Goal: Navigation & Orientation: Find specific page/section

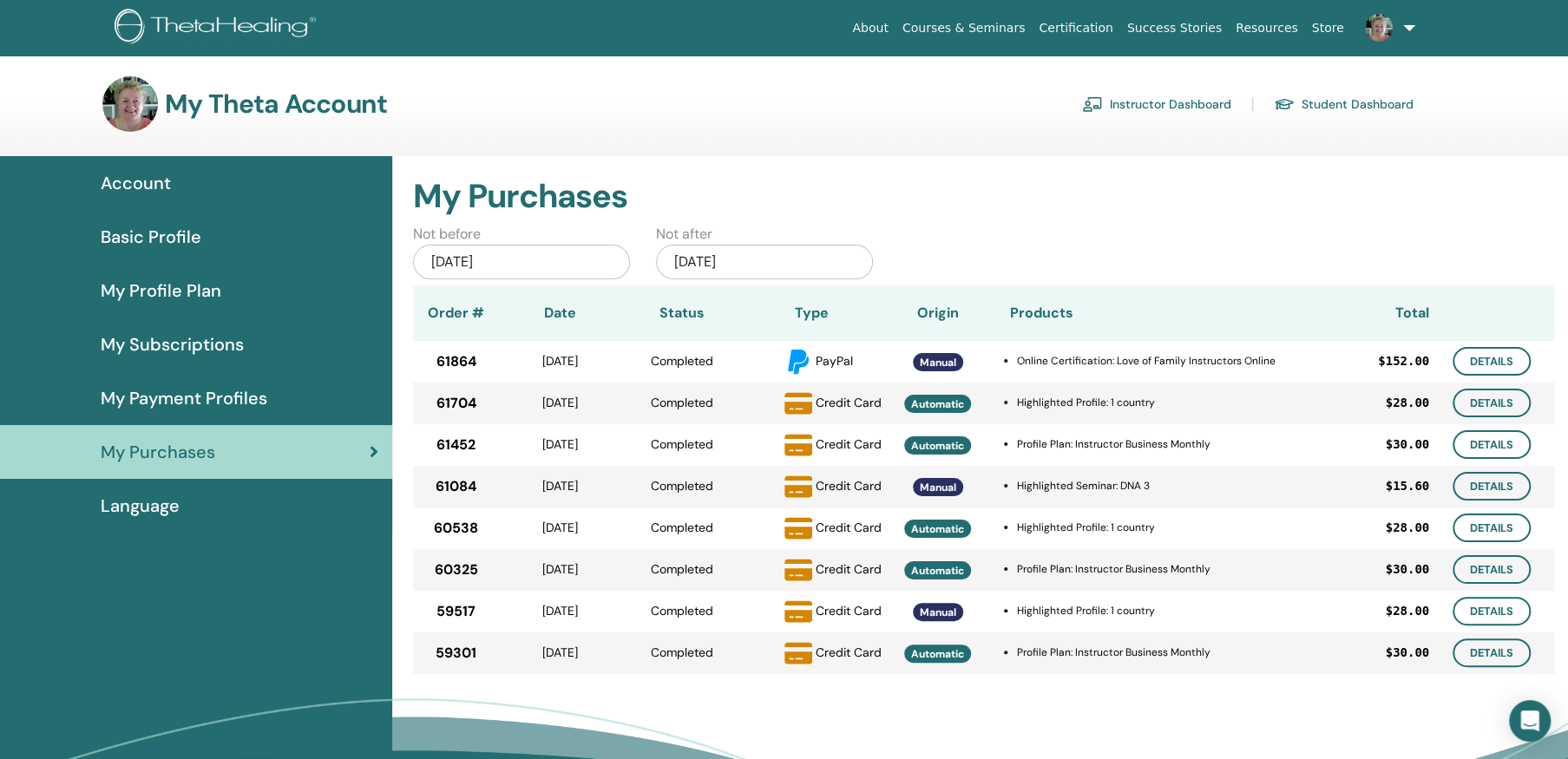
click at [1151, 101] on link "Instructor Dashboard" at bounding box center [1157, 104] width 150 height 28
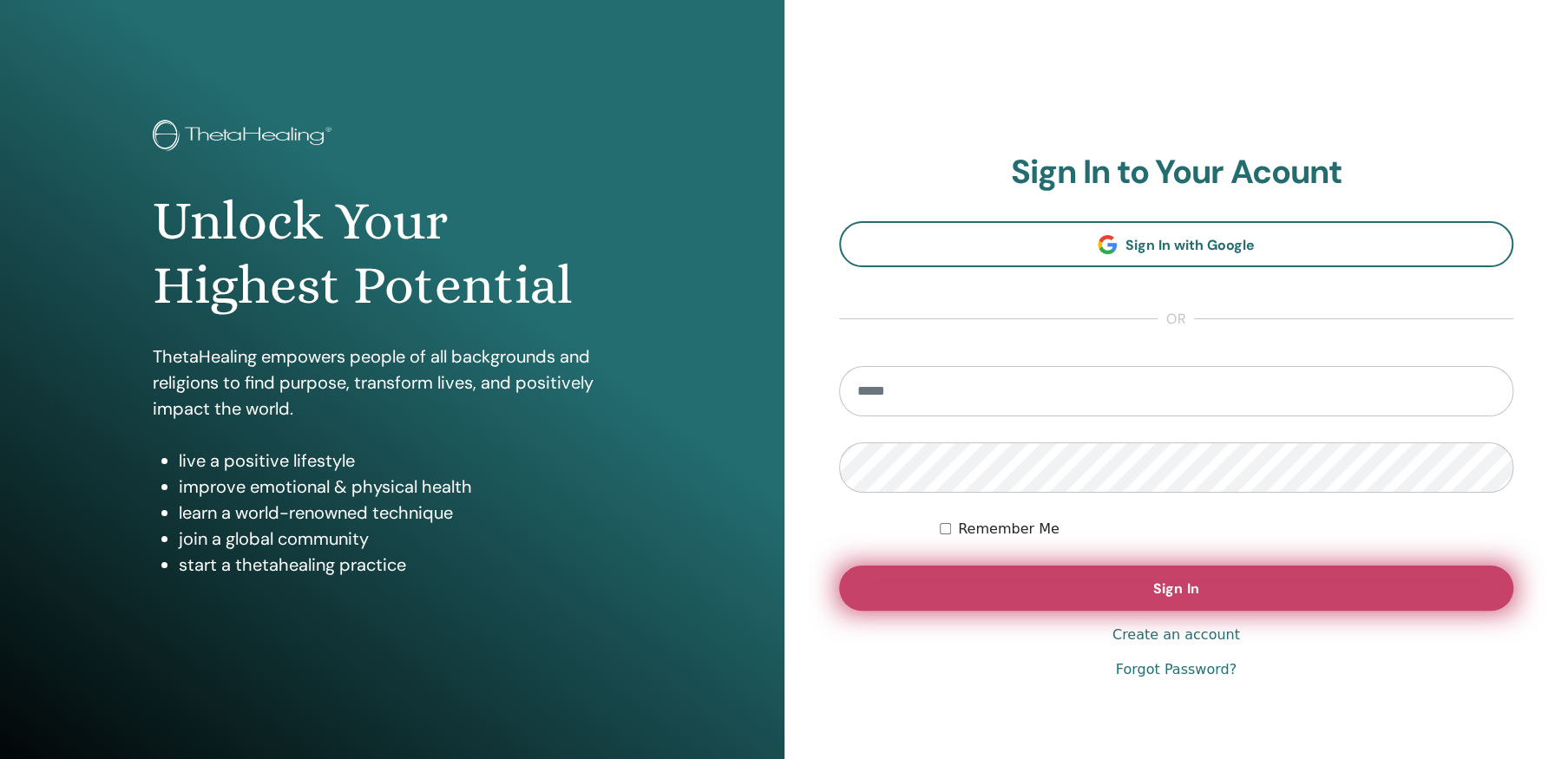
type input "**********"
click at [1163, 588] on span "Sign In" at bounding box center [1176, 588] width 45 height 18
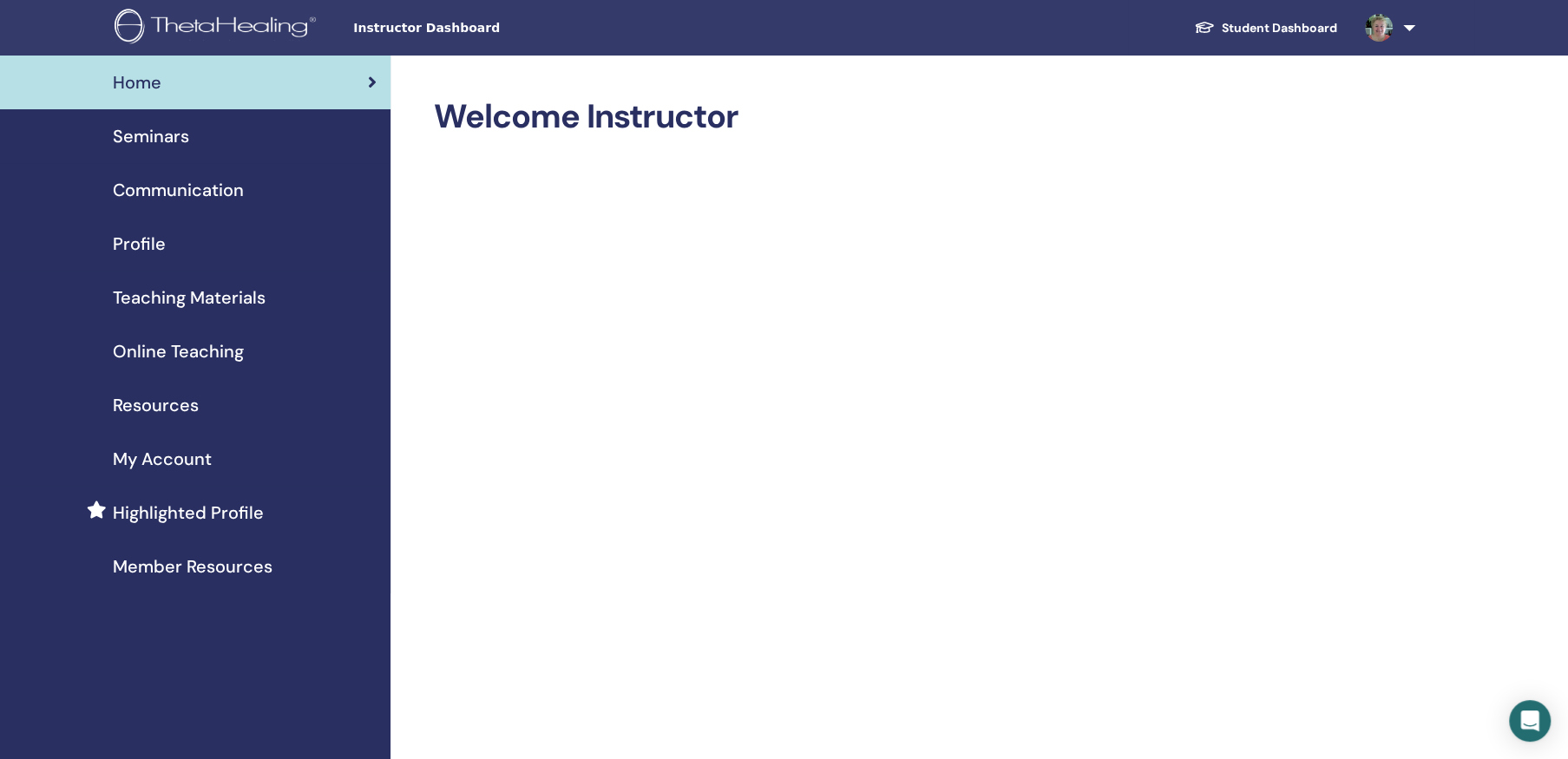
click at [186, 346] on span "Online Teaching" at bounding box center [178, 351] width 131 height 26
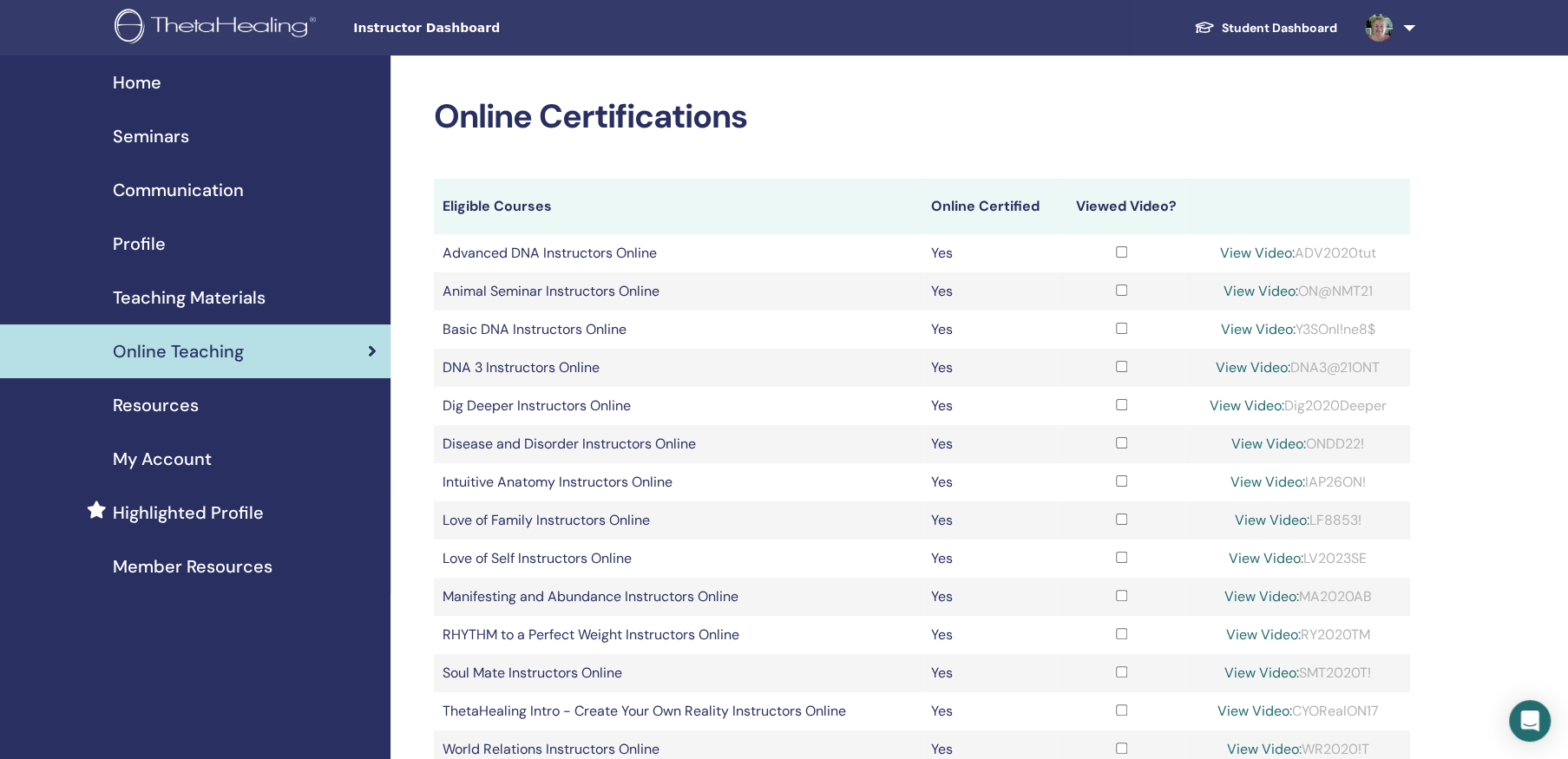
click at [1294, 22] on link "Student Dashboard" at bounding box center [1266, 28] width 171 height 32
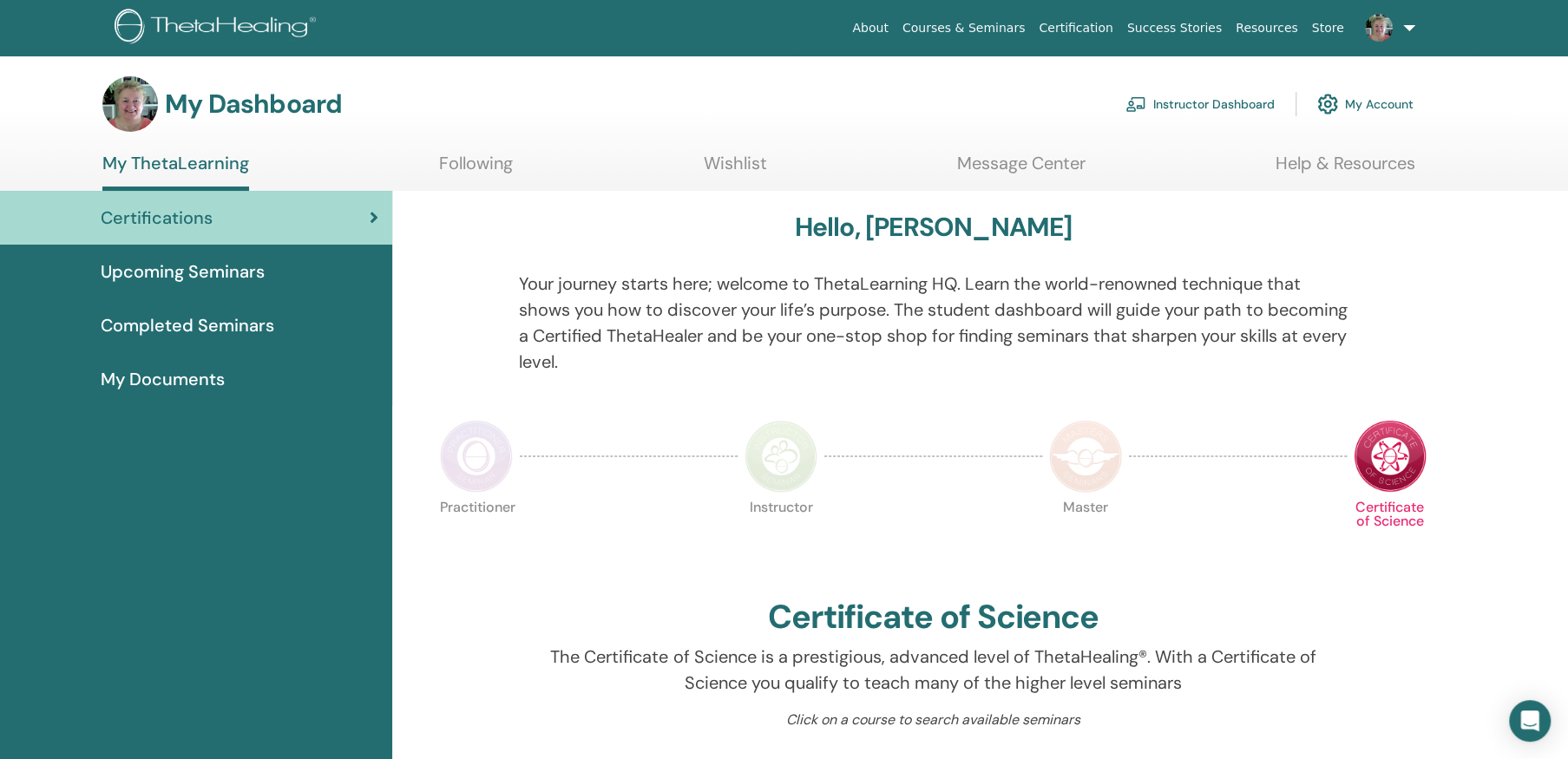
click at [196, 320] on span "Completed Seminars" at bounding box center [187, 325] width 174 height 26
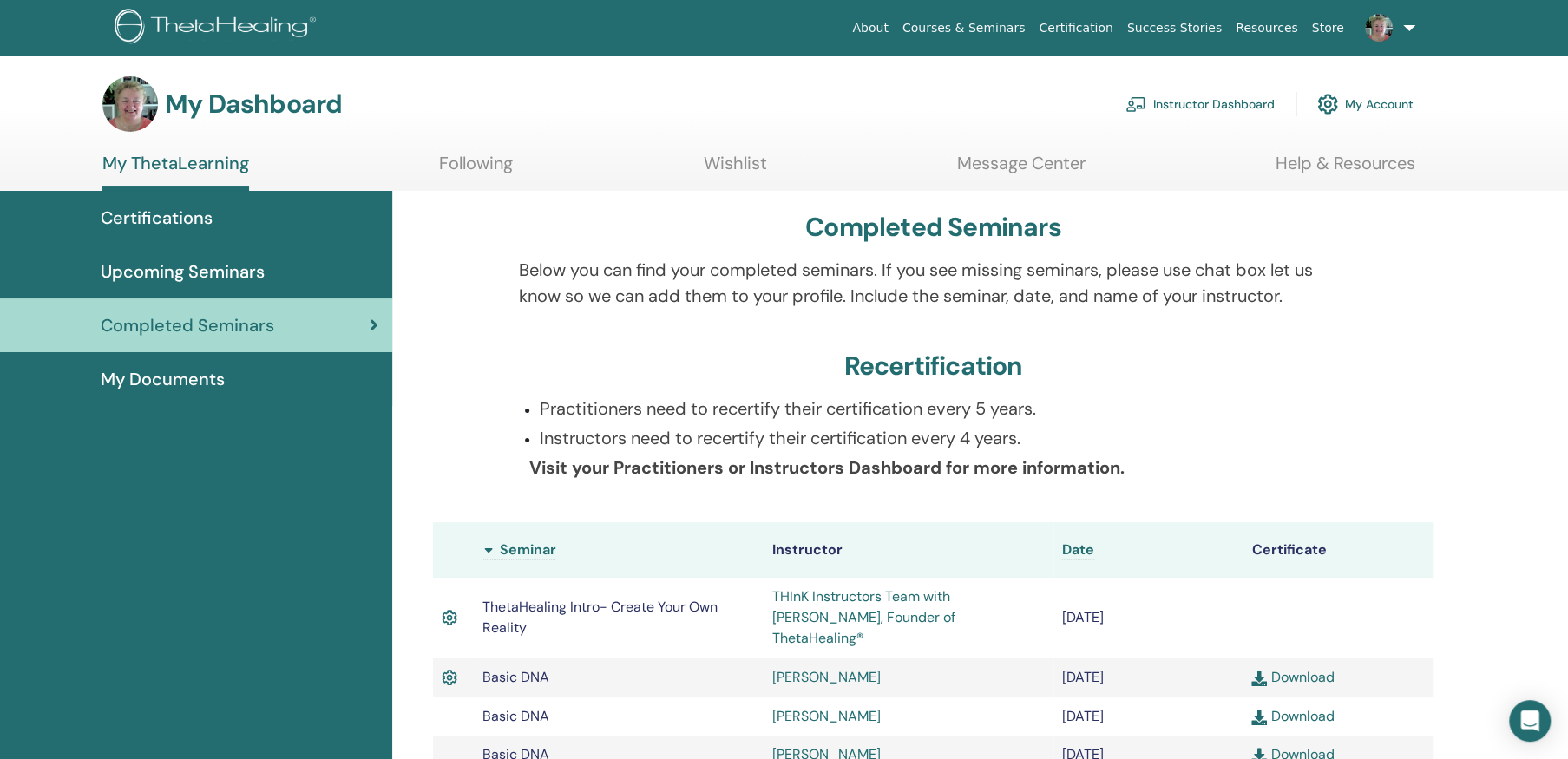
click at [181, 210] on span "Certifications" at bounding box center [156, 217] width 112 height 26
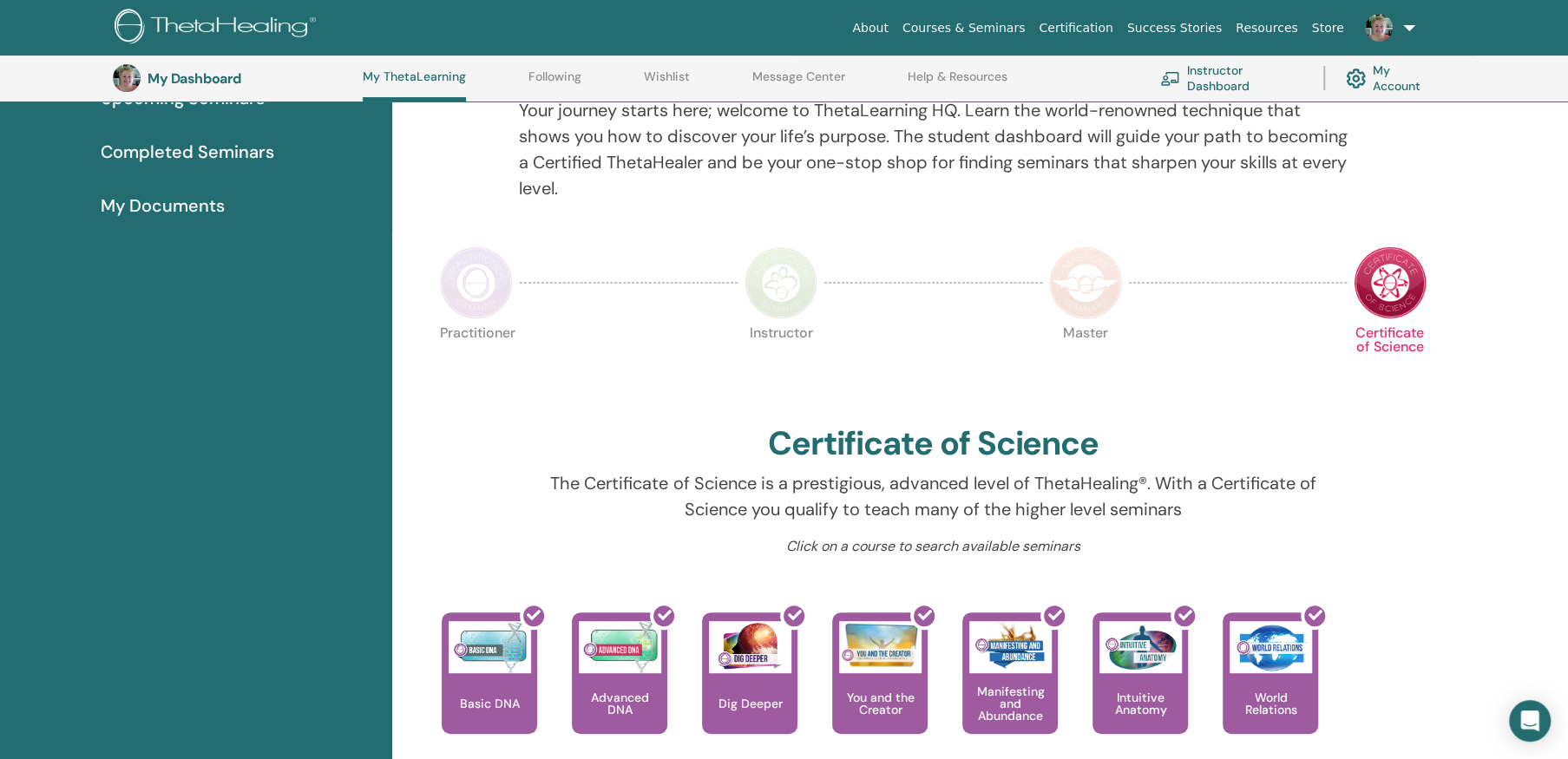
scroll to position [218, 0]
